Goal: Information Seeking & Learning: Learn about a topic

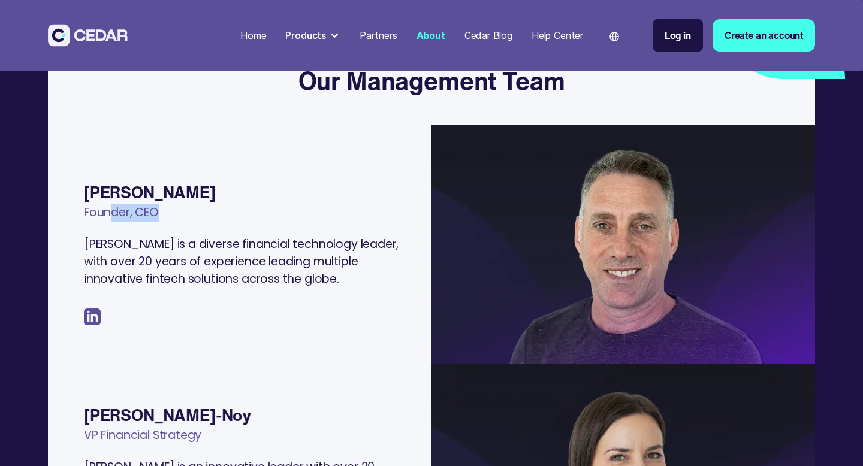
drag, startPoint x: 169, startPoint y: 217, endPoint x: 111, endPoint y: 206, distance: 59.1
click at [111, 206] on div "Founder, CEO" at bounding box center [246, 220] width 324 height 32
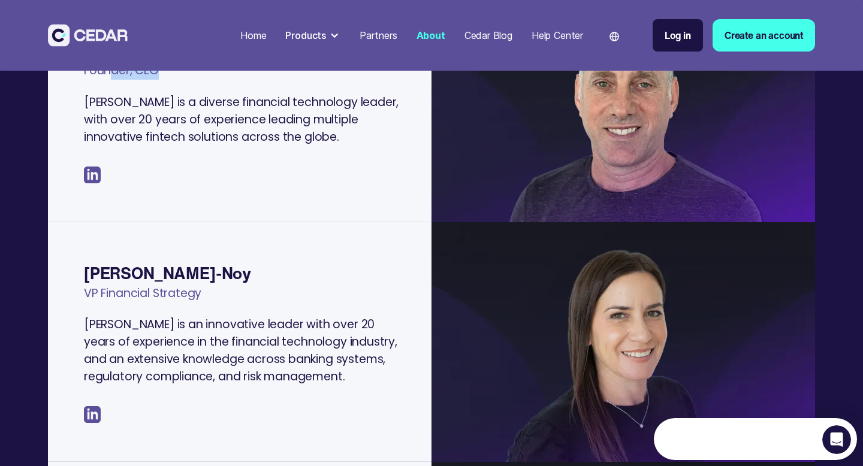
scroll to position [136, 0]
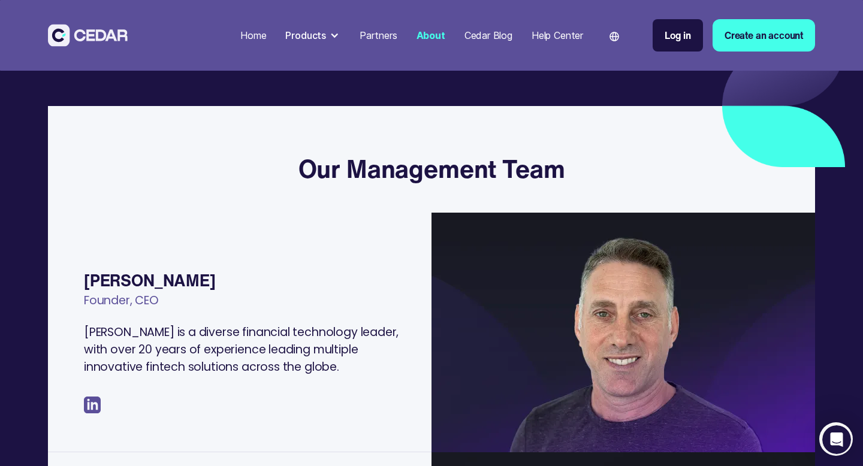
click at [170, 303] on div "Founder, CEO" at bounding box center [246, 309] width 324 height 32
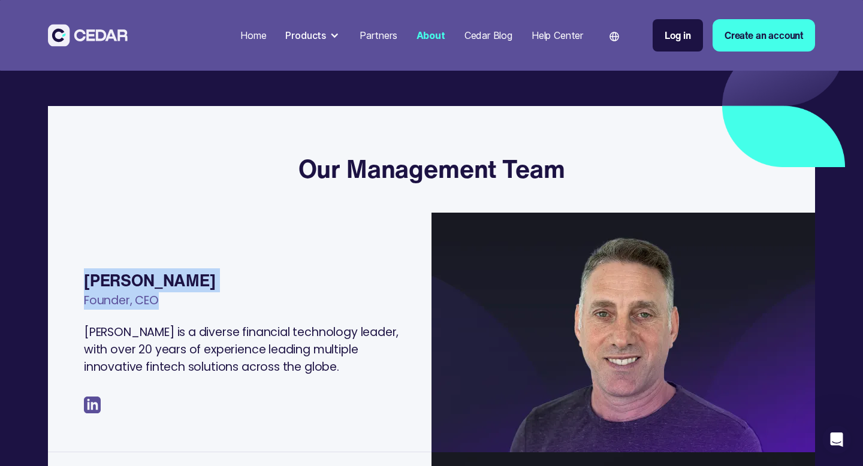
drag, startPoint x: 165, startPoint y: 298, endPoint x: 56, endPoint y: 278, distance: 111.0
click at [57, 278] on div "[PERSON_NAME] Founder, CEO [PERSON_NAME] is a diverse financial technology lead…" at bounding box center [240, 355] width 384 height 193
copy div "[PERSON_NAME] Founder, CEO"
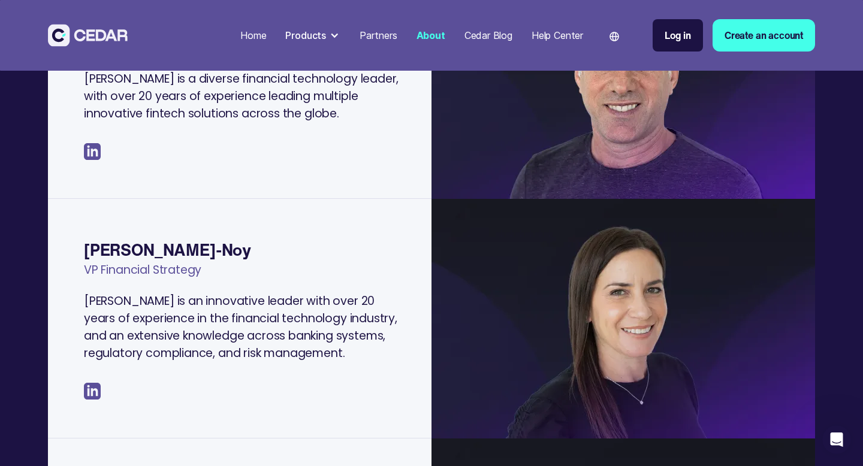
scroll to position [426, 0]
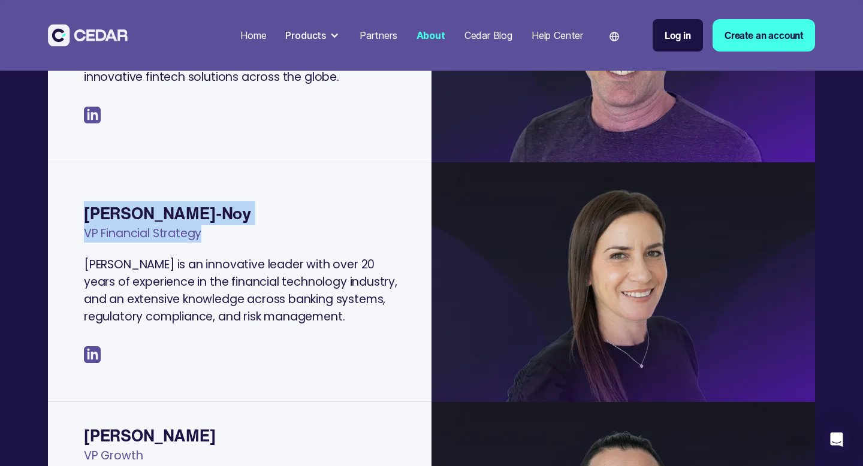
drag, startPoint x: 208, startPoint y: 234, endPoint x: 86, endPoint y: 218, distance: 122.8
click at [87, 218] on div "[PERSON_NAME]-Noy VP Financial Strategy Maya is an innovative leader with over …" at bounding box center [240, 297] width 384 height 210
copy div "[PERSON_NAME]-Noy VP Financial Strategy"
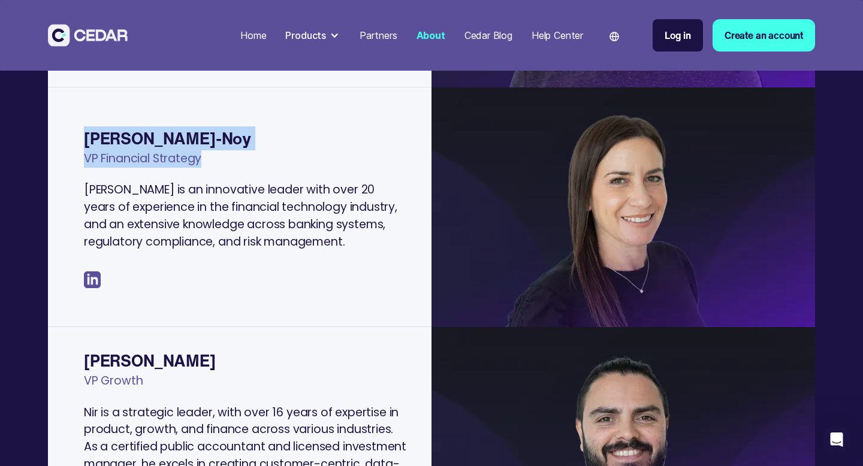
scroll to position [638, 0]
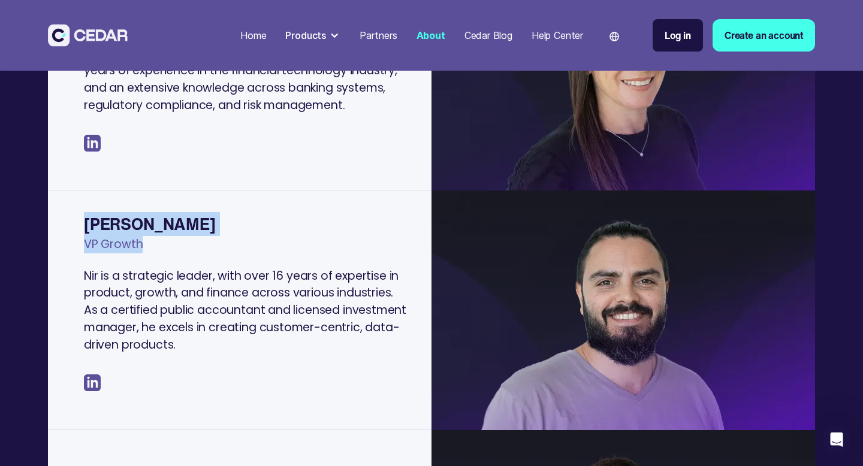
drag, startPoint x: 137, startPoint y: 245, endPoint x: 65, endPoint y: 212, distance: 79.1
click at [65, 212] on div "Nir Atar VP Growth Nir is a strategic leader, with over 16 years of expertise i…" at bounding box center [240, 317] width 384 height 228
copy div "Nir Atar VP Growth"
